Goal: Check status: Verify the current state of an ongoing process or item

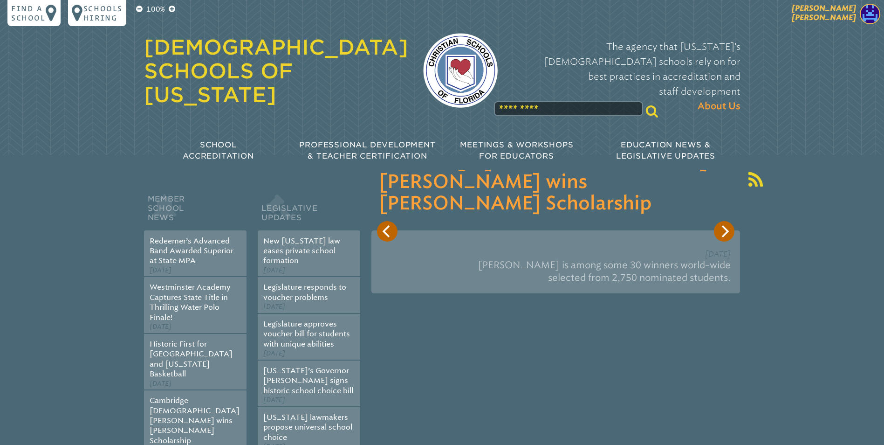
click at [866, 8] on img at bounding box center [870, 14] width 21 height 21
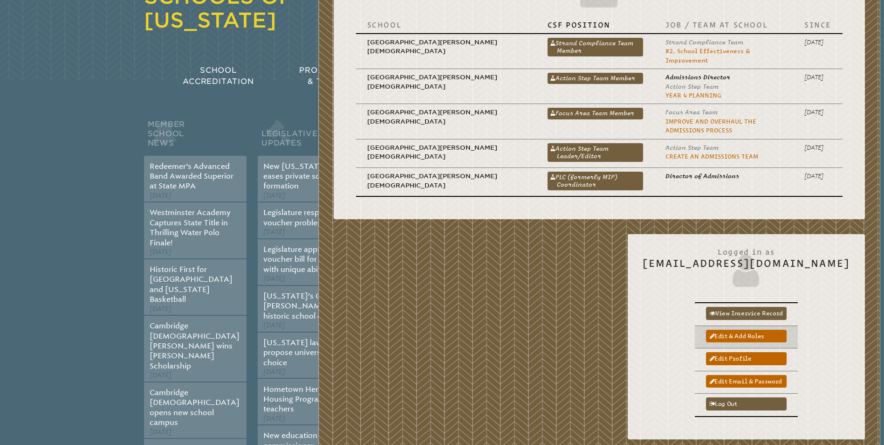
scroll to position [140, 0]
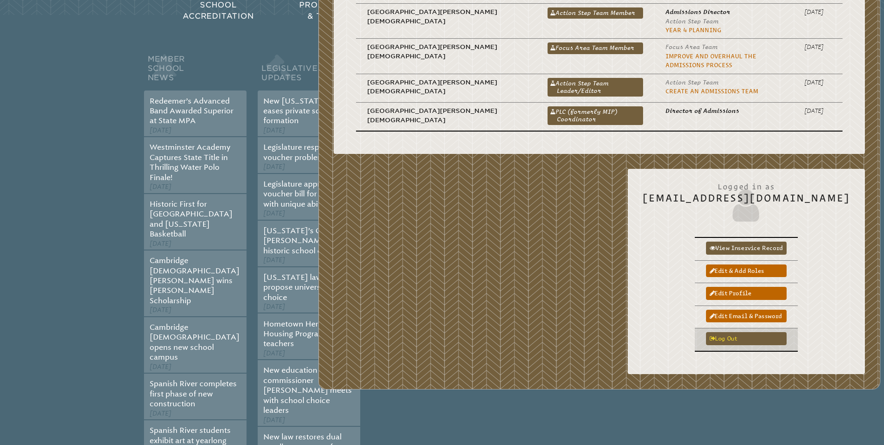
click at [715, 336] on icon at bounding box center [713, 339] width 6 height 6
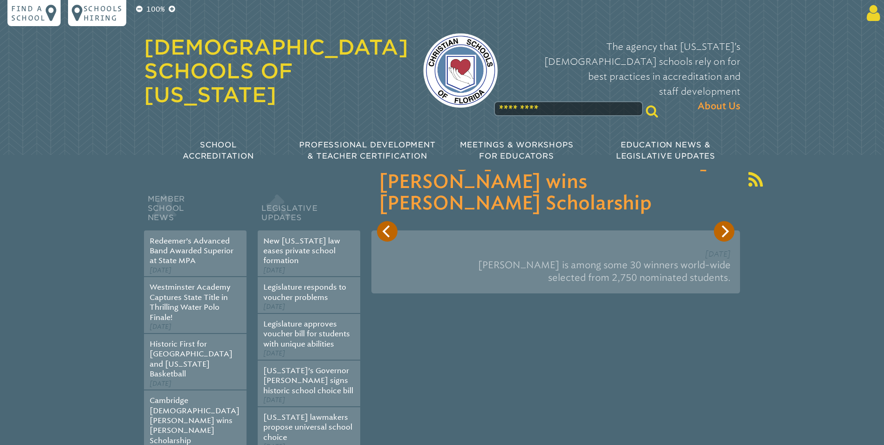
type input "**********"
click at [871, 10] on icon at bounding box center [871, 13] width 17 height 19
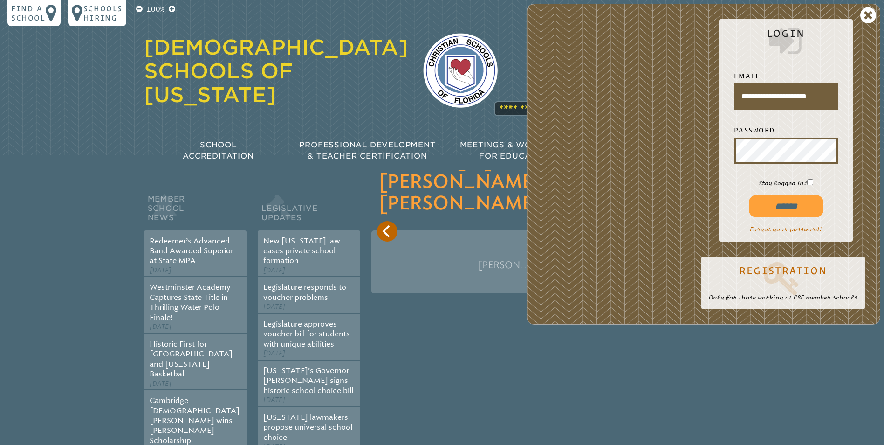
click at [762, 207] on input "******" at bounding box center [786, 206] width 75 height 22
type input "**********"
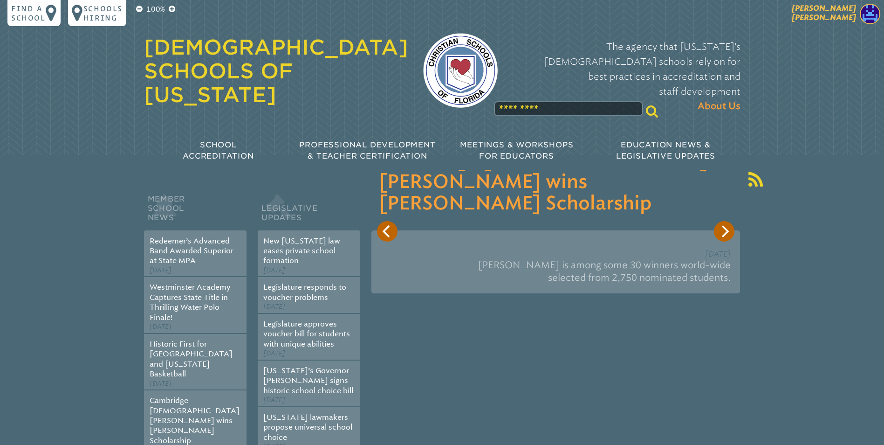
click at [862, 13] on img at bounding box center [870, 14] width 21 height 21
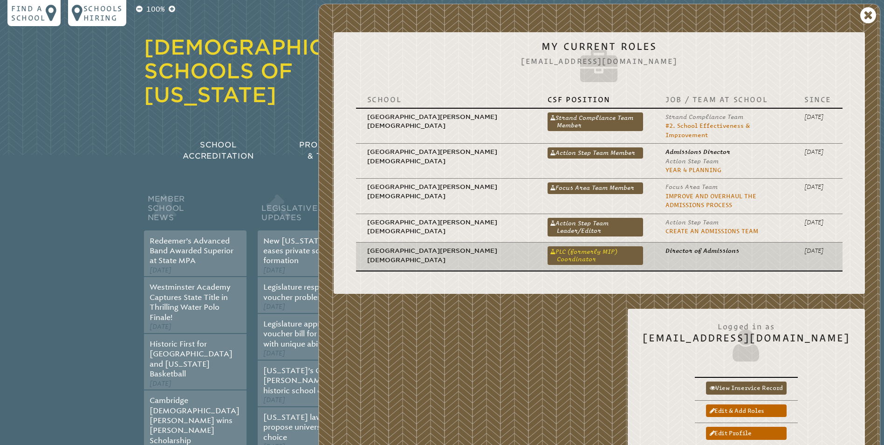
click at [548, 246] on link "PLC (formerly MIP) Coordinator" at bounding box center [596, 255] width 96 height 19
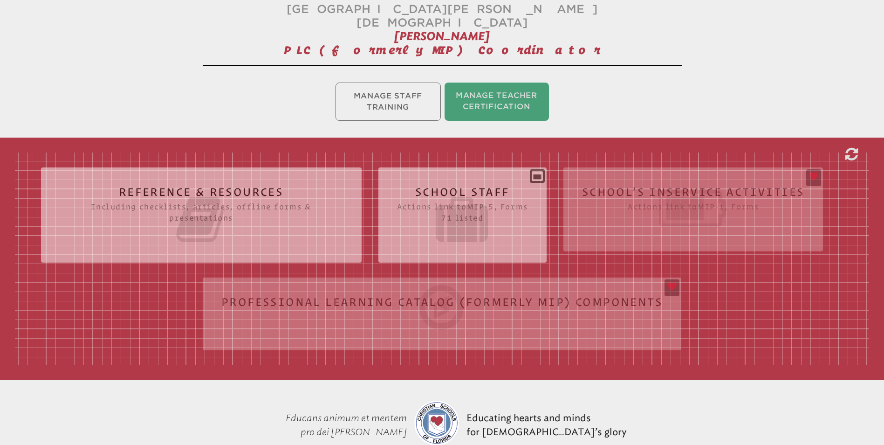
scroll to position [186, 0]
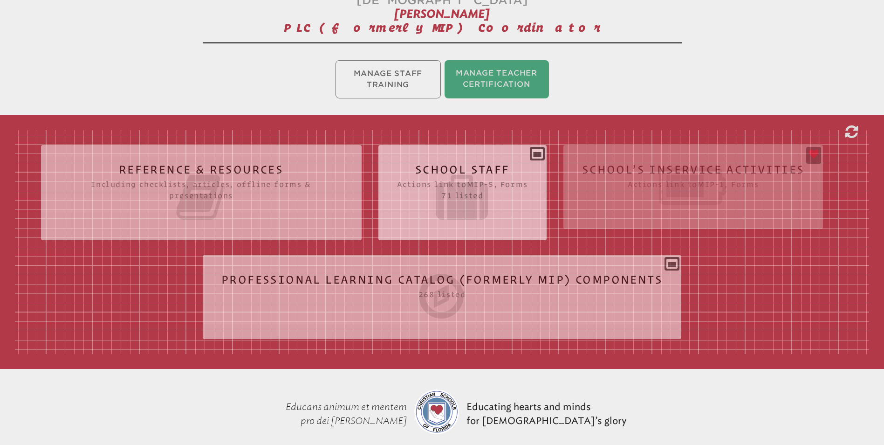
click at [540, 152] on div "School Staff Actions link to mip-5 , Forms 71 listed Report (for printing & exp…" at bounding box center [462, 188] width 168 height 73
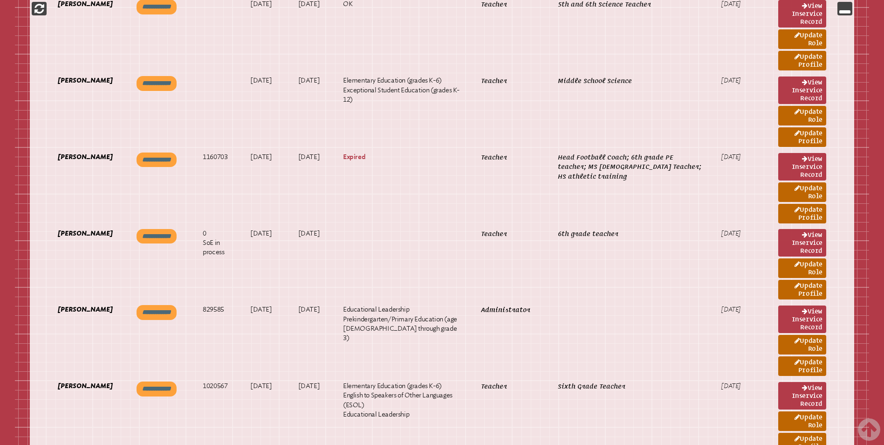
scroll to position [5346, 0]
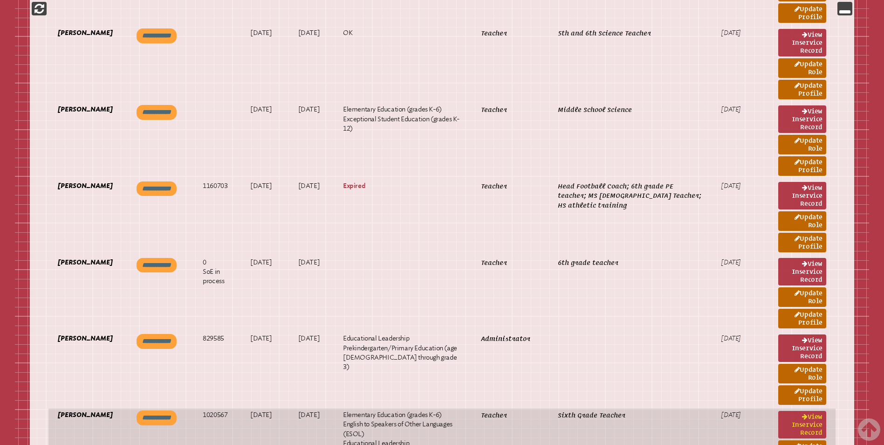
click at [793, 411] on link "View inservice record" at bounding box center [802, 424] width 48 height 27
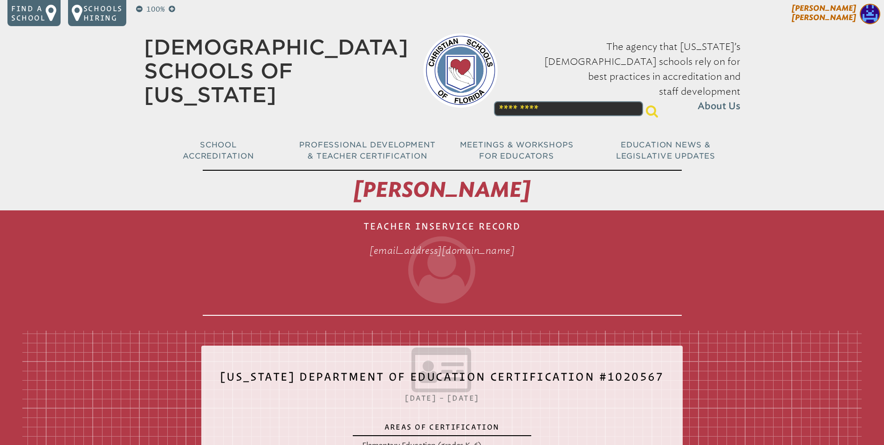
click at [871, 15] on img at bounding box center [870, 14] width 21 height 21
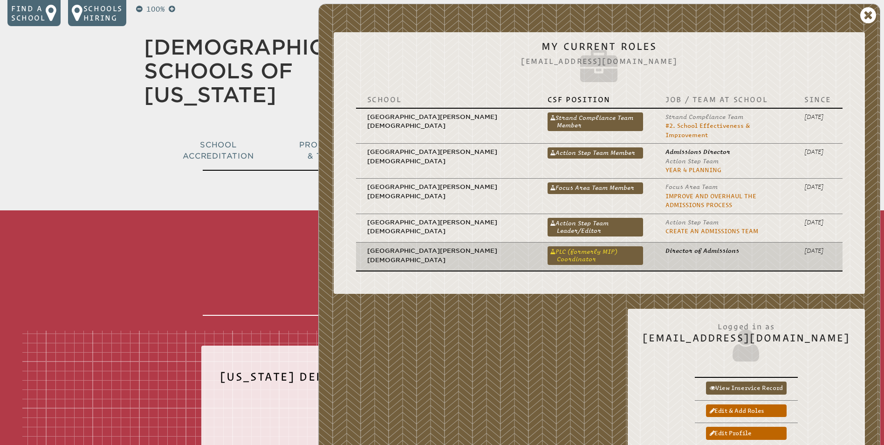
click at [548, 247] on link "PLC (formerly MIP) Coordinator" at bounding box center [596, 255] width 96 height 19
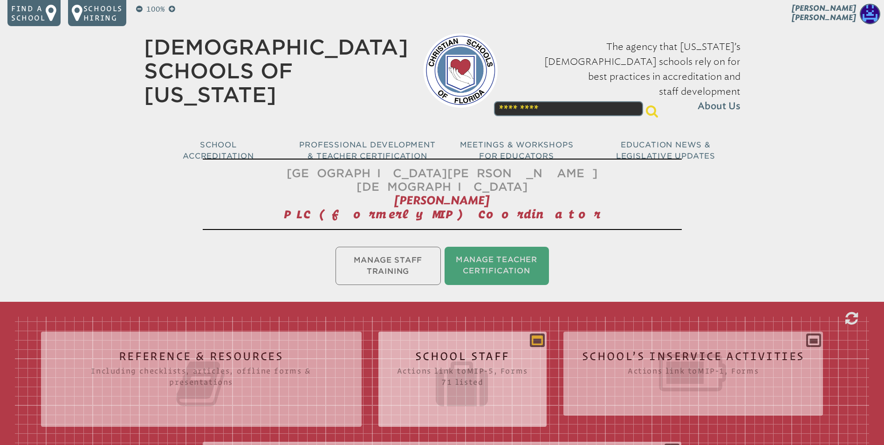
click at [540, 334] on icon at bounding box center [537, 339] width 11 height 11
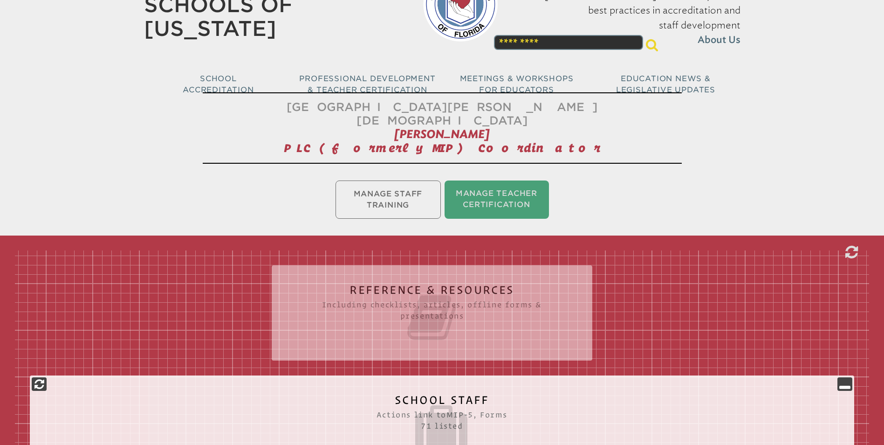
scroll to position [233, 0]
